Goal: Information Seeking & Learning: Learn about a topic

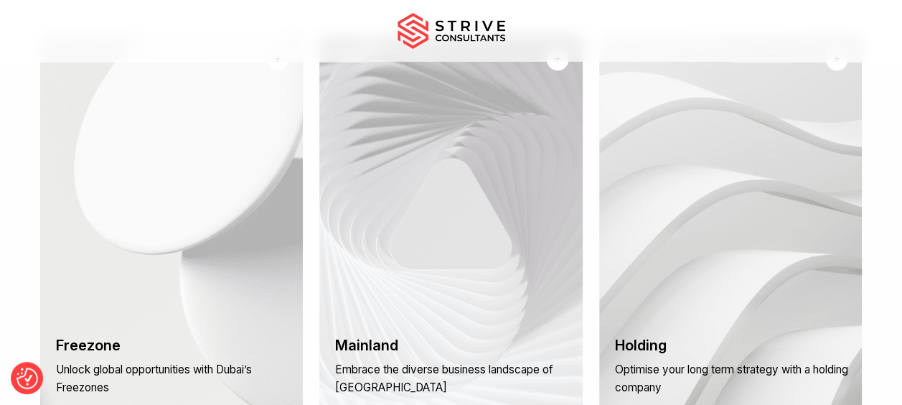
scroll to position [1033, 0]
click at [279, 68] on div "+" at bounding box center [277, 59] width 6 height 17
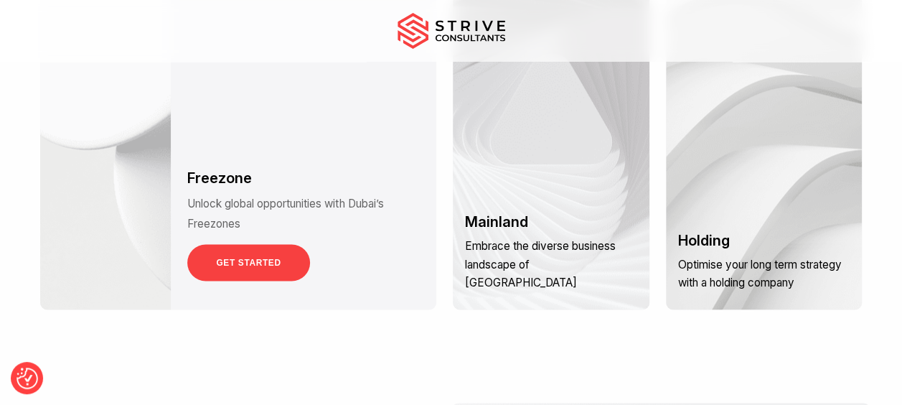
scroll to position [1142, 0]
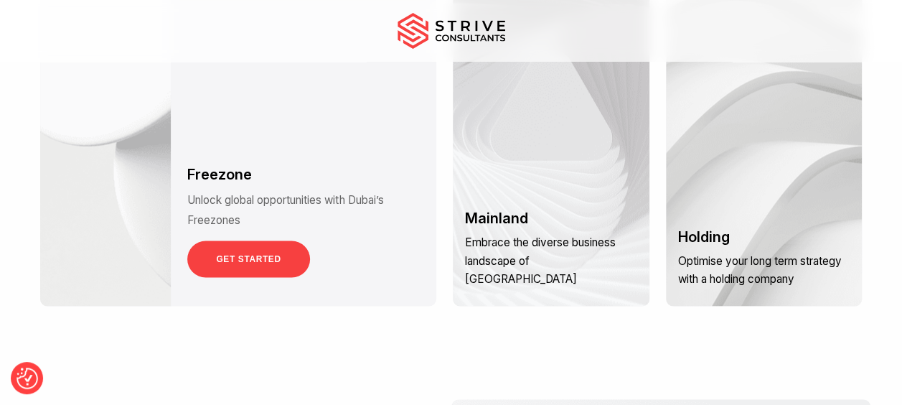
click at [251, 271] on link "GET STARTED" at bounding box center [248, 258] width 122 height 37
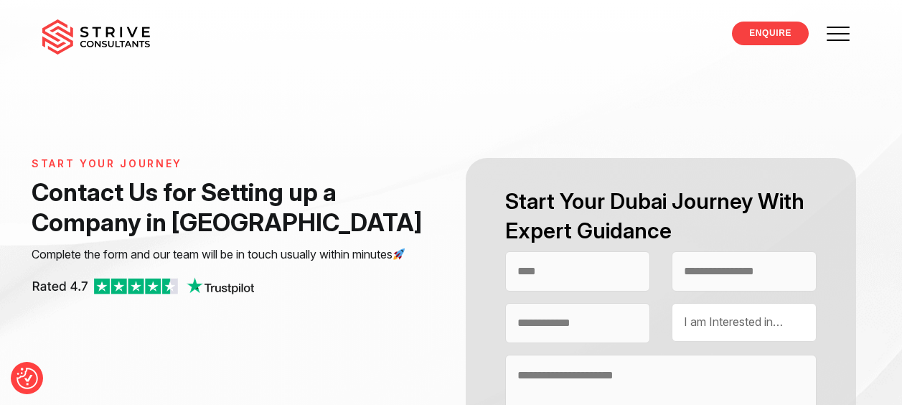
select select "Contact form"
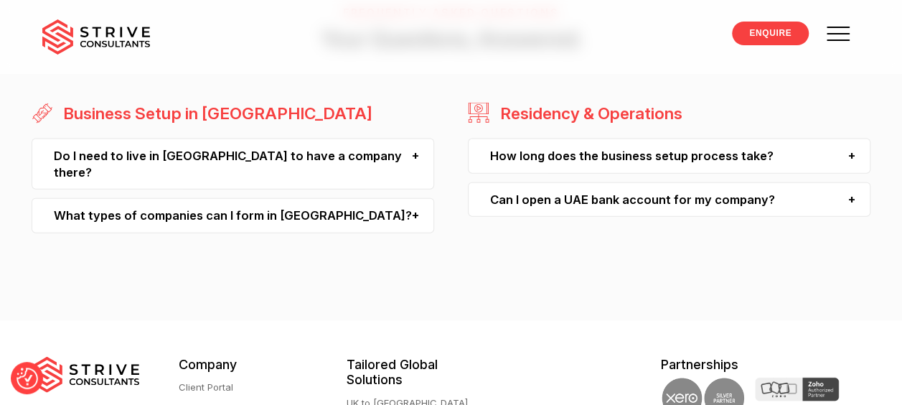
scroll to position [1525, 0]
click at [415, 156] on div "Do I need to live in Dubai to have a company there?" at bounding box center [233, 163] width 403 height 51
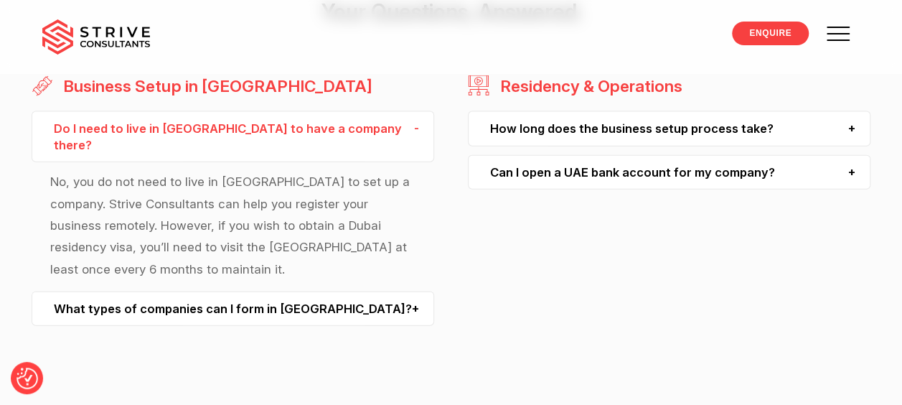
scroll to position [1556, 0]
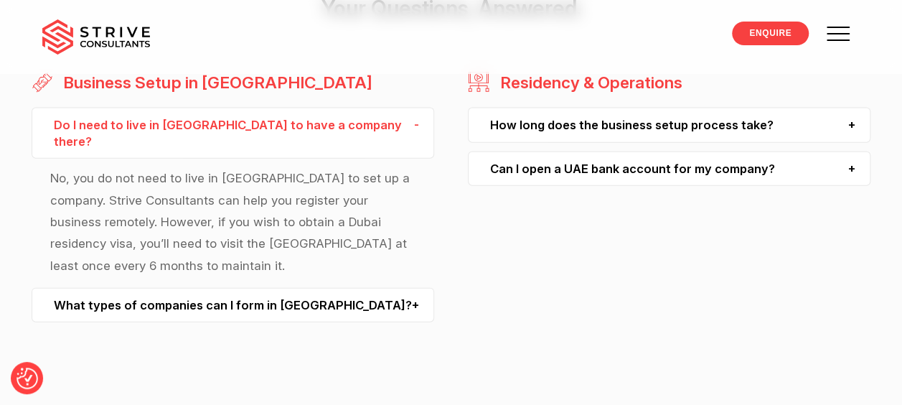
click at [416, 288] on div "What types of companies can I form in Dubai?" at bounding box center [233, 305] width 403 height 35
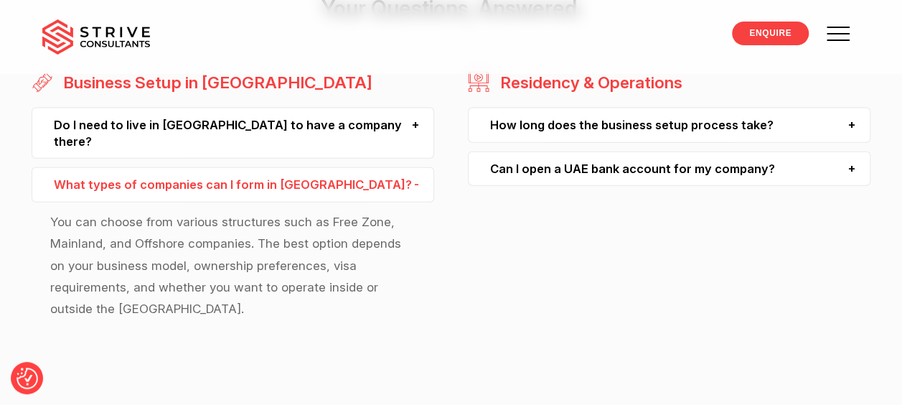
click at [857, 125] on div "How long does the business setup process take?" at bounding box center [669, 125] width 403 height 35
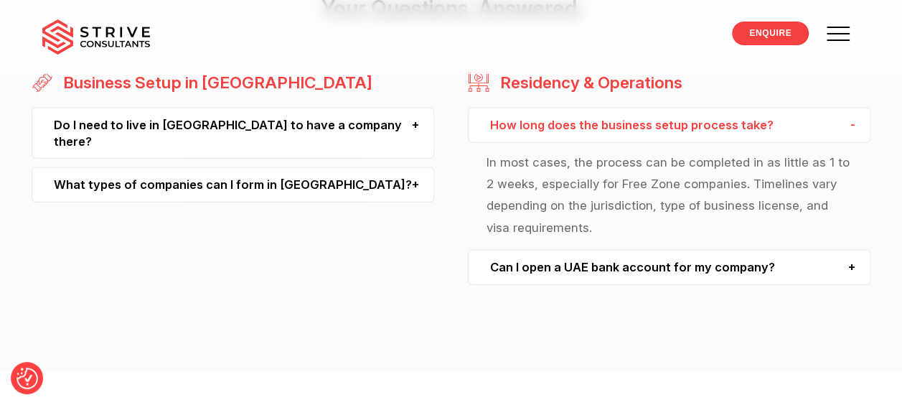
click at [857, 264] on div "Can I open a UAE bank account for my company?" at bounding box center [669, 267] width 403 height 35
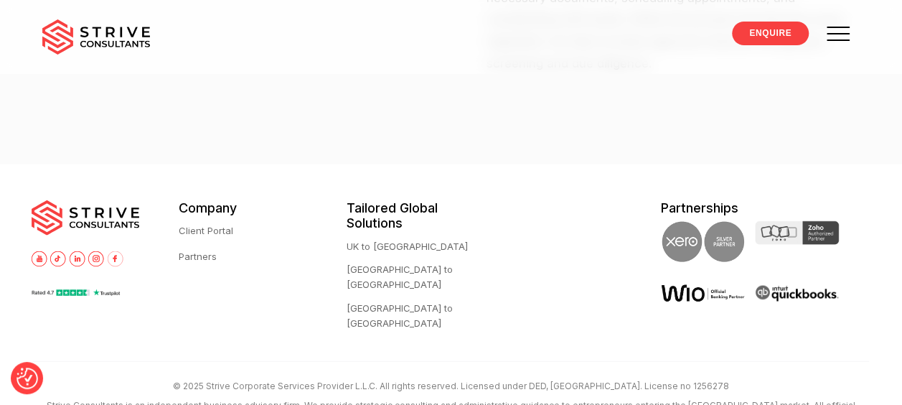
scroll to position [1786, 0]
click at [381, 245] on link "UK to [GEOGRAPHIC_DATA]" at bounding box center [407, 245] width 121 height 15
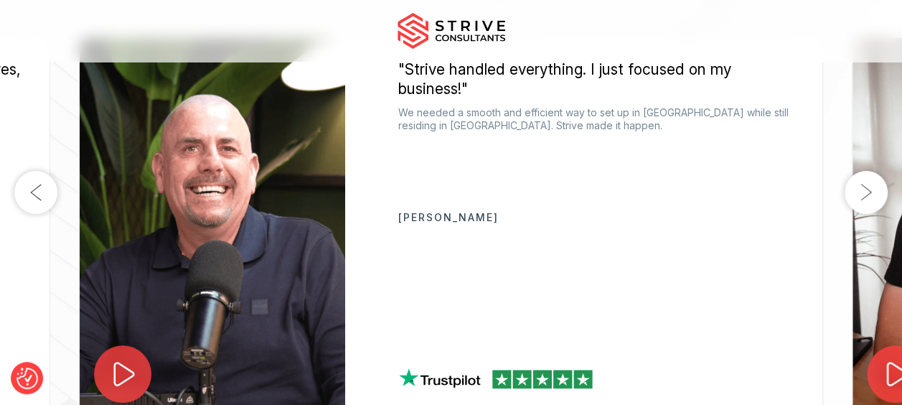
scroll to position [2612, 0]
click at [870, 215] on button "Next" at bounding box center [866, 192] width 43 height 43
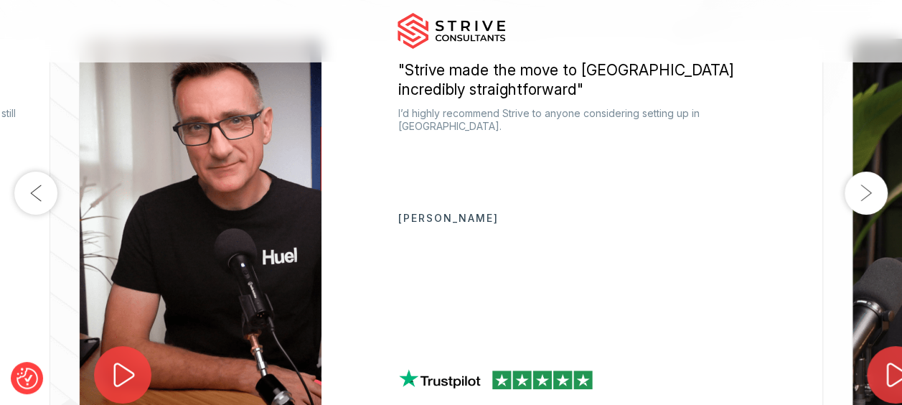
click at [870, 215] on button "Next" at bounding box center [866, 192] width 43 height 43
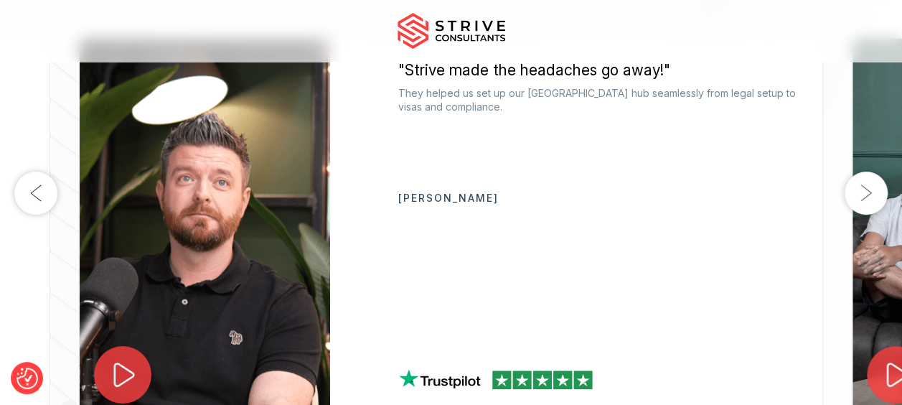
click at [870, 215] on button "Next" at bounding box center [866, 192] width 43 height 43
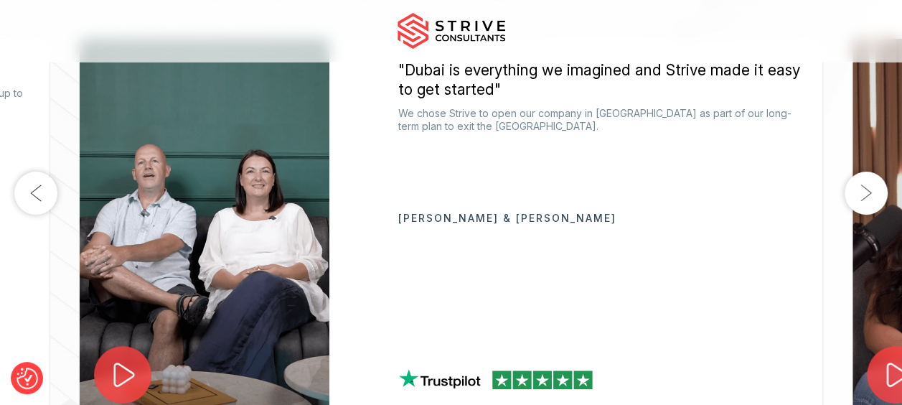
click at [865, 208] on button "Next" at bounding box center [866, 192] width 43 height 43
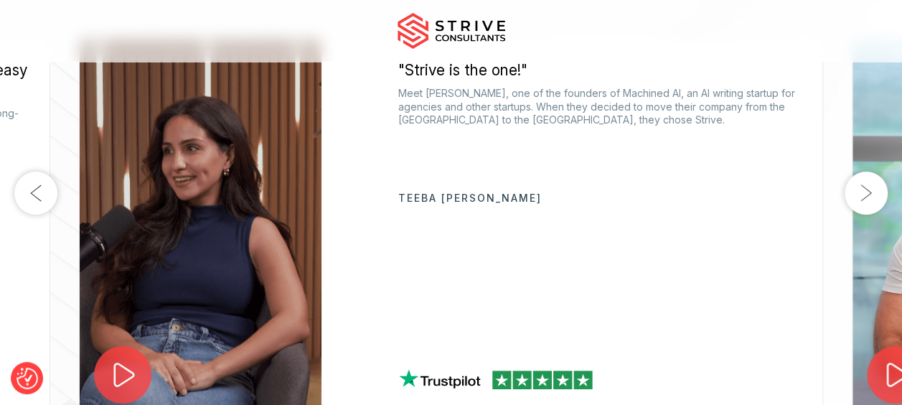
click at [865, 208] on button "Next" at bounding box center [866, 192] width 43 height 43
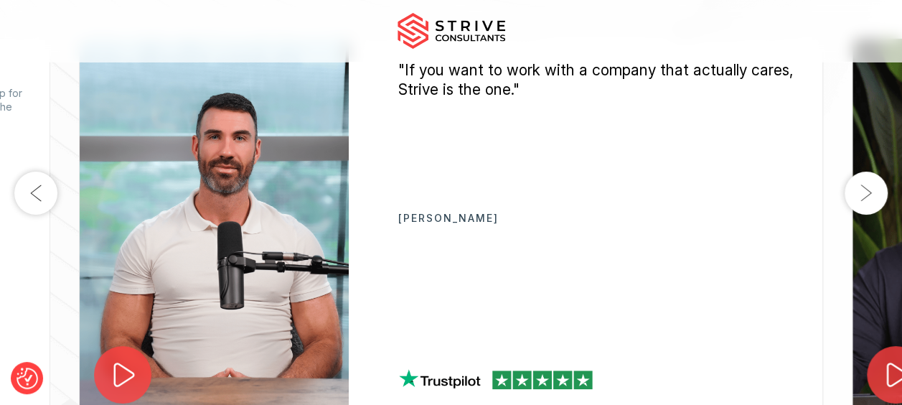
click at [865, 208] on button "Next" at bounding box center [866, 192] width 43 height 43
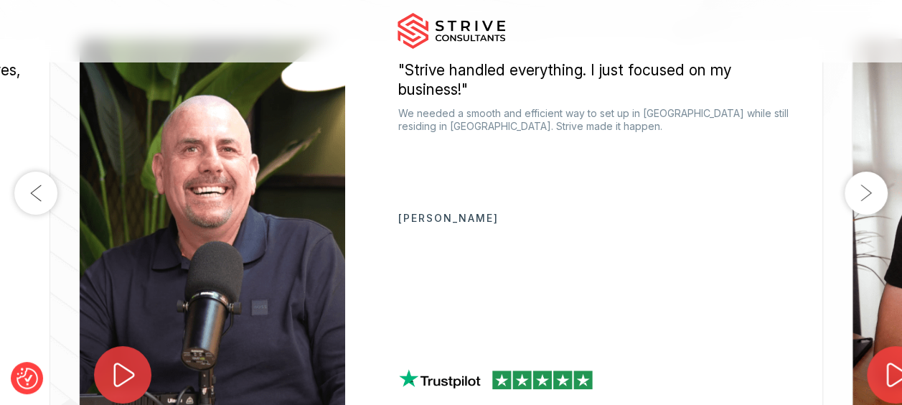
click at [865, 208] on button "Next" at bounding box center [866, 192] width 43 height 43
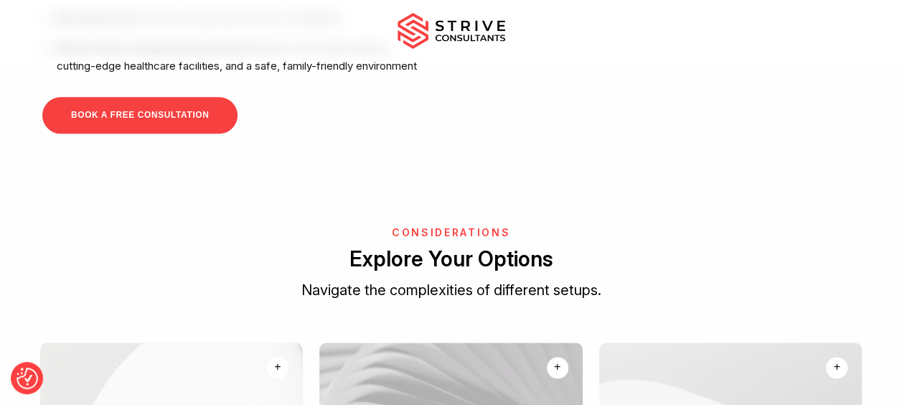
scroll to position [0, 0]
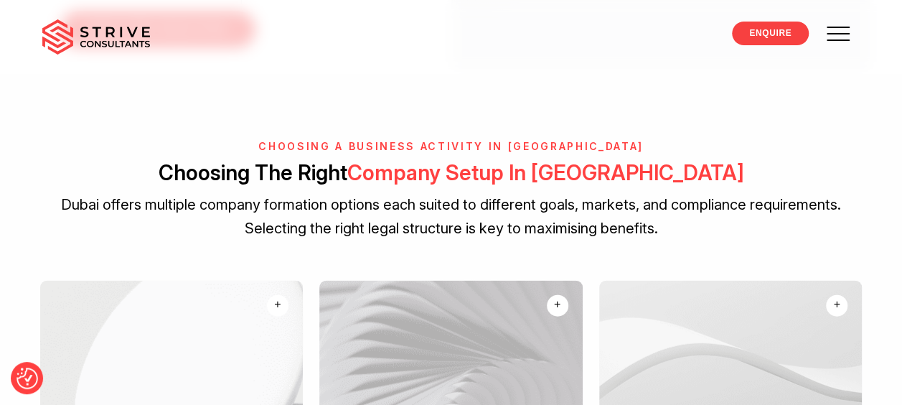
scroll to position [1523, 0]
